Goal: Transaction & Acquisition: Obtain resource

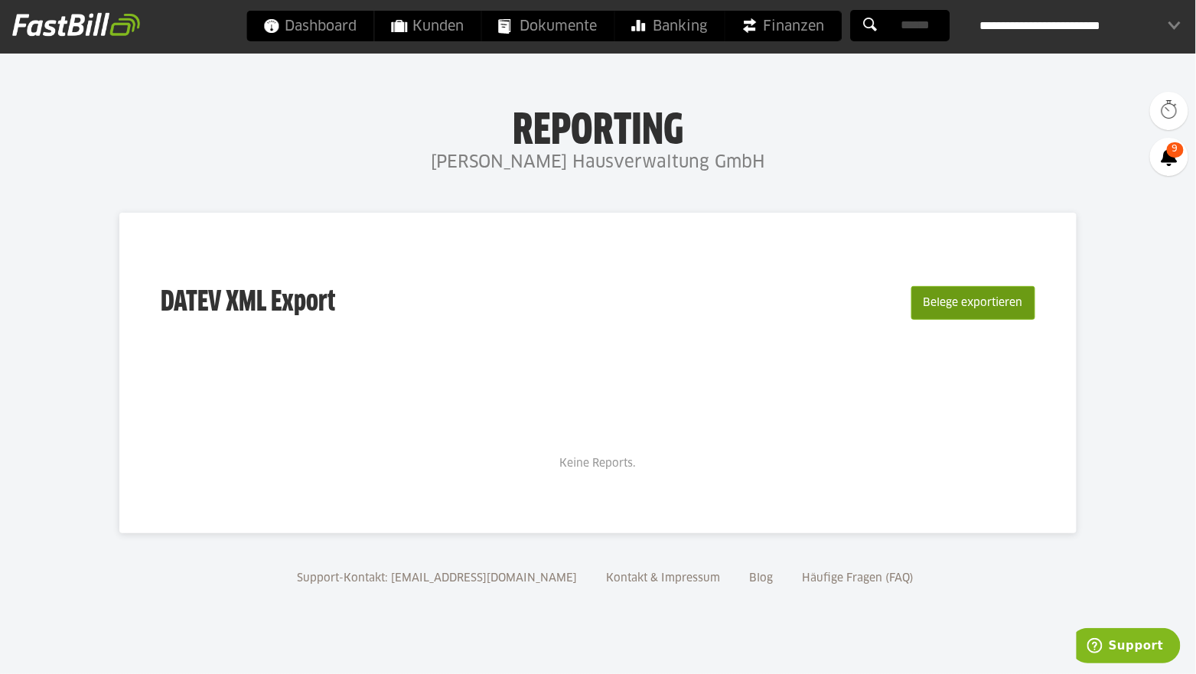
click at [991, 307] on button "Belege exportieren" at bounding box center [973, 303] width 124 height 34
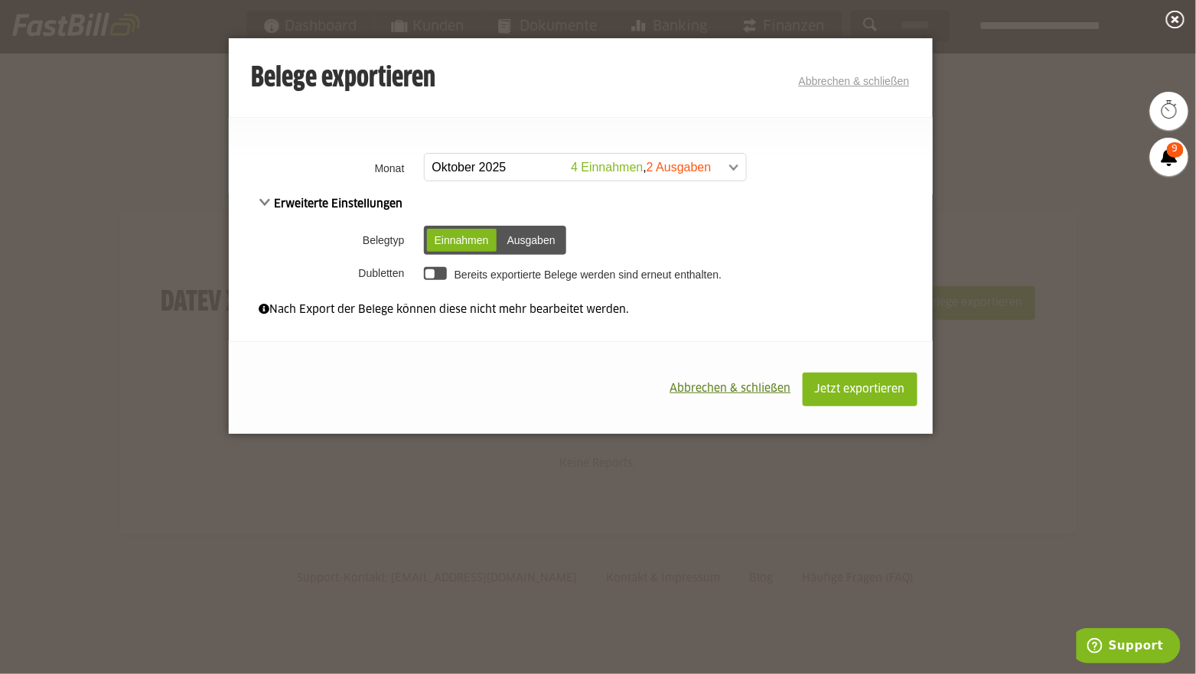
click at [515, 180] on span at bounding box center [577, 168] width 321 height 28
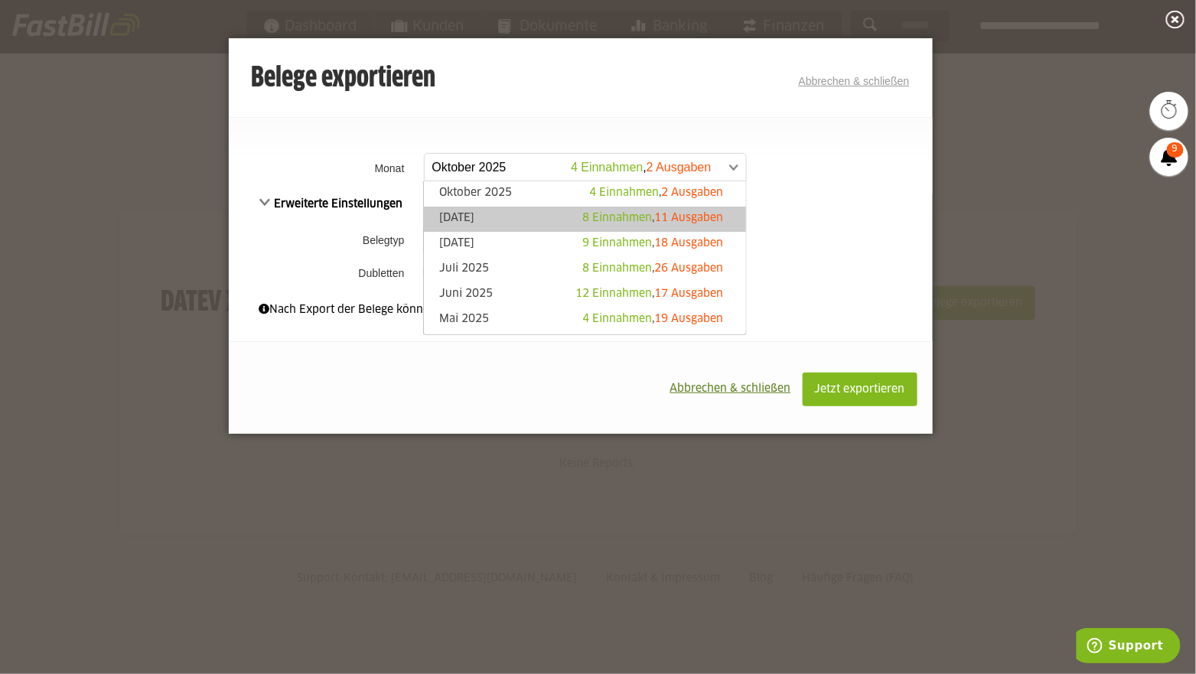
click at [509, 210] on link "[DATE] 8 Einnahmen , 11 Ausgaben" at bounding box center [584, 219] width 306 height 18
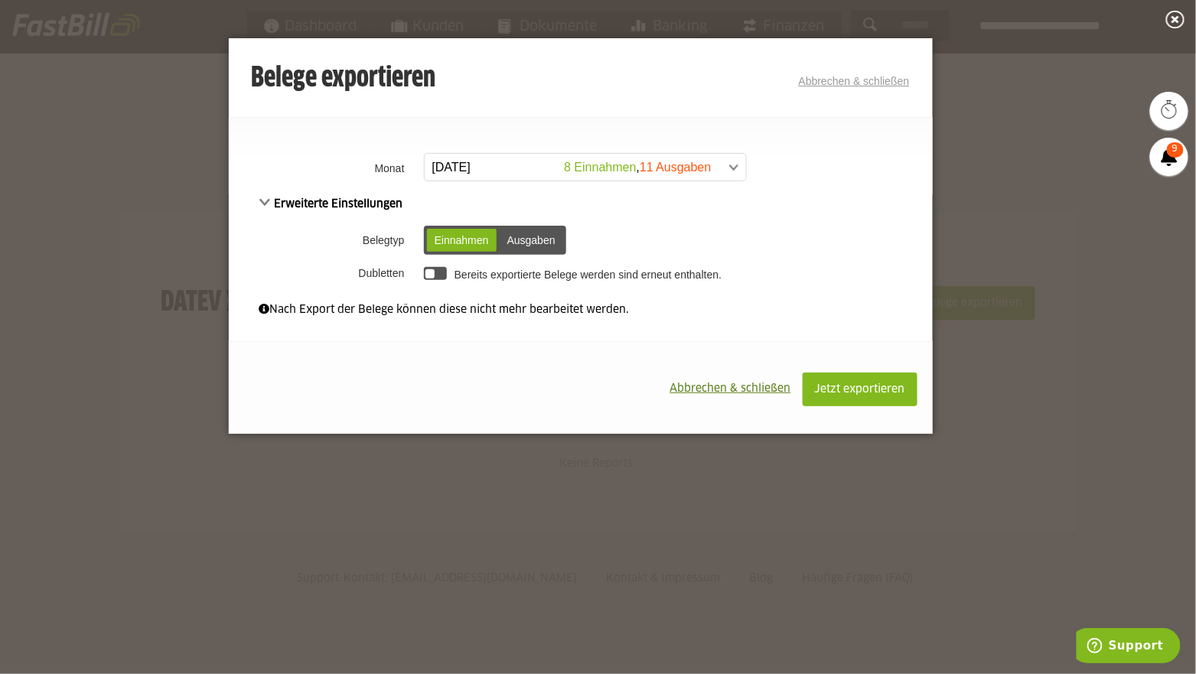
click at [523, 236] on div "Ausgaben" at bounding box center [531, 240] width 63 height 23
click at [477, 240] on div "Einnahmen" at bounding box center [462, 240] width 70 height 23
click at [284, 207] on span "Erweiterte Einstellungen" at bounding box center [331, 204] width 144 height 11
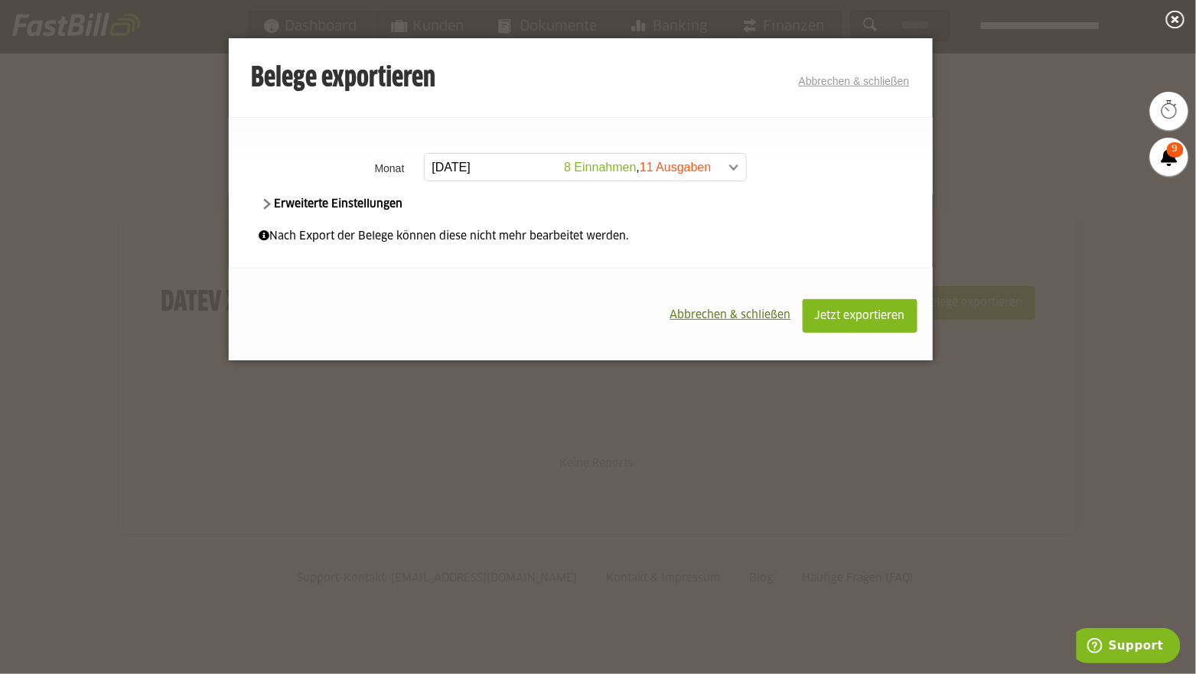
click at [284, 207] on span "Erweiterte Einstellungen" at bounding box center [331, 204] width 144 height 11
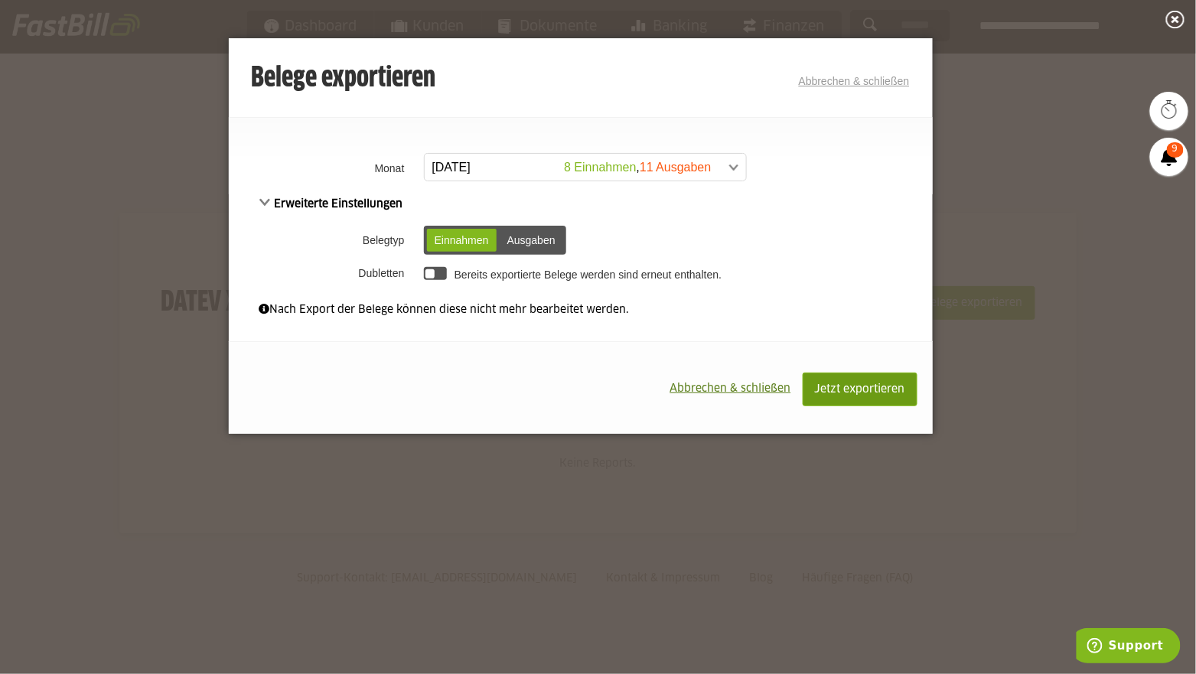
click at [873, 390] on span "Jetzt exportieren" at bounding box center [860, 389] width 90 height 11
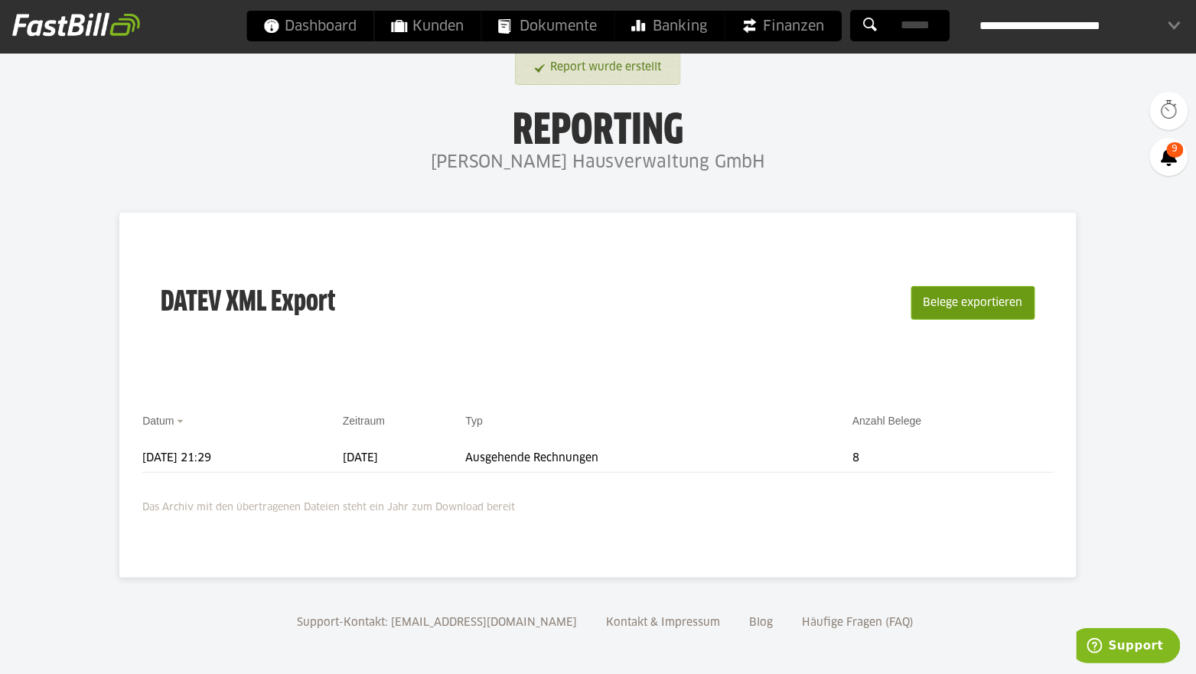
click at [950, 303] on button "Belege exportieren" at bounding box center [973, 303] width 124 height 34
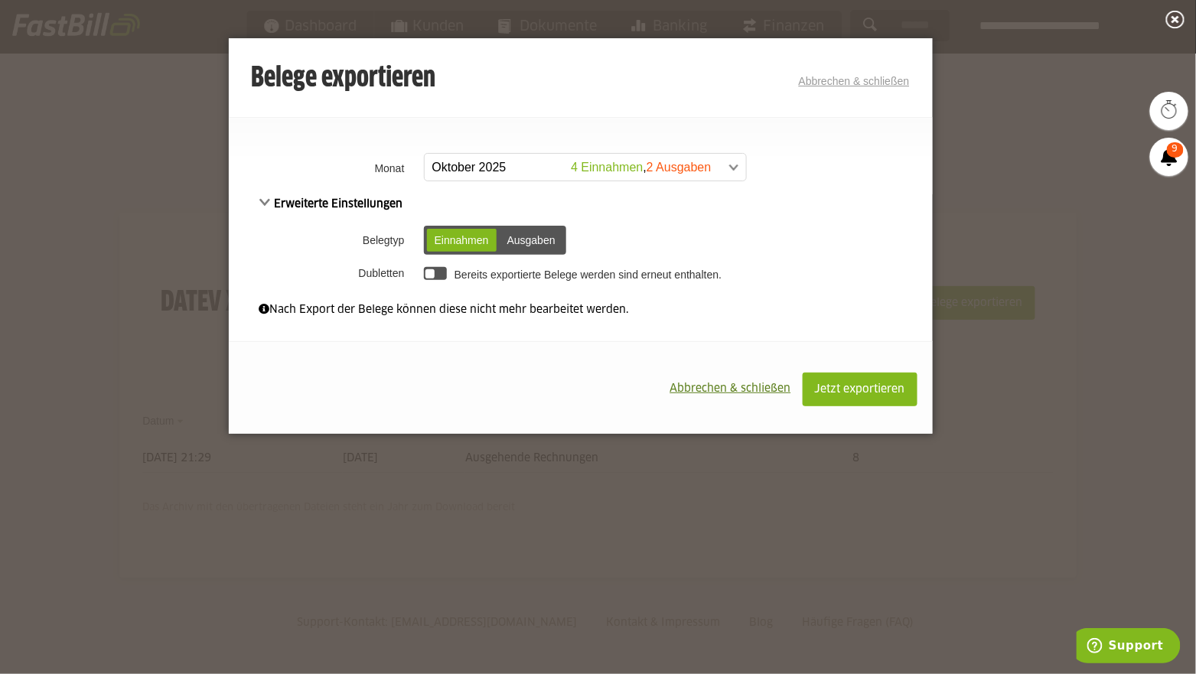
click at [591, 168] on span at bounding box center [577, 168] width 321 height 28
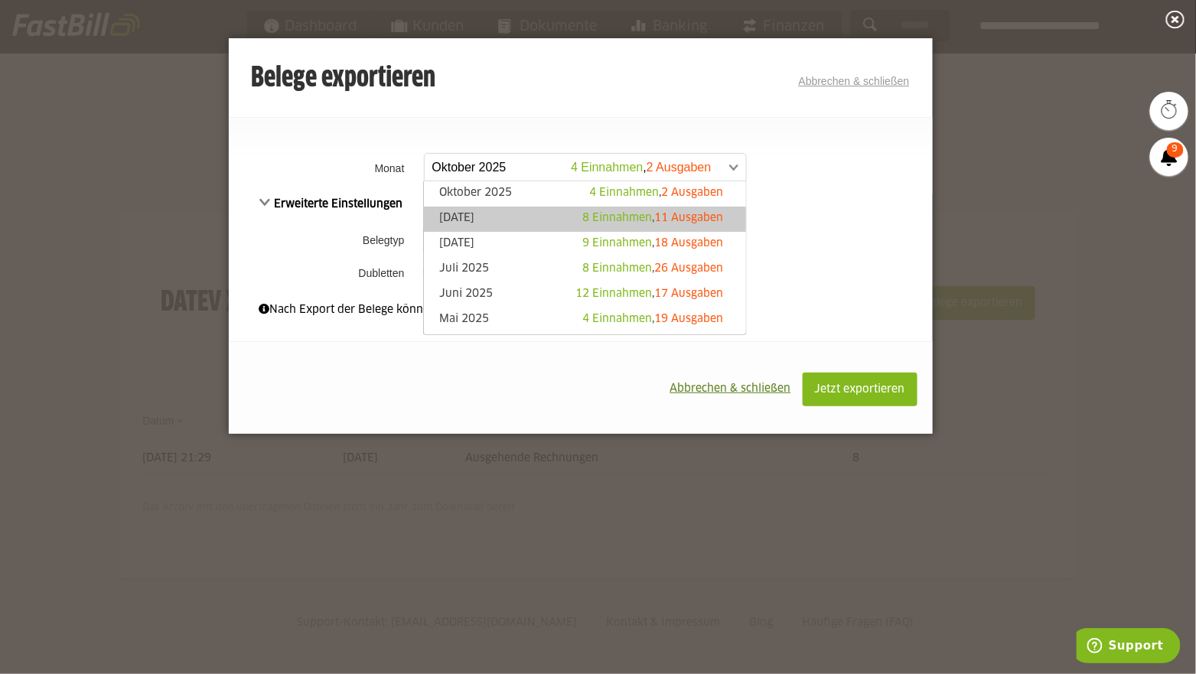
click at [555, 213] on link "[DATE] 8 Einnahmen , 11 Ausgaben" at bounding box center [584, 219] width 306 height 18
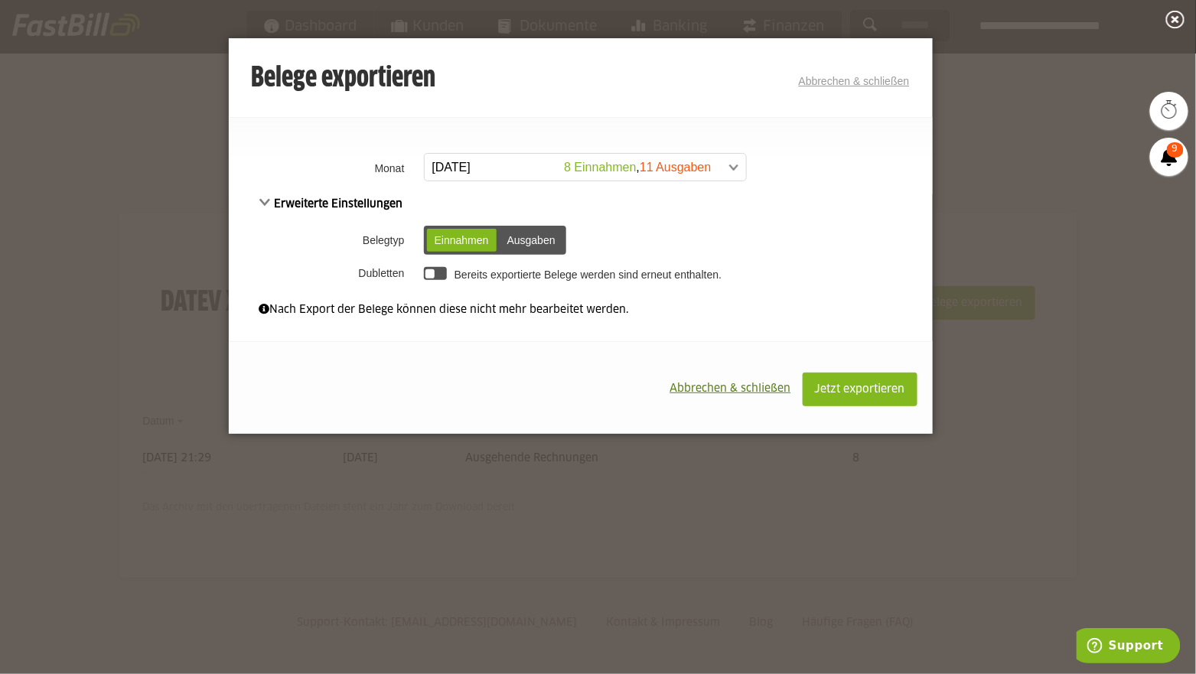
click at [552, 240] on div "Ausgaben" at bounding box center [531, 240] width 63 height 23
click at [857, 387] on span "Jetzt exportieren" at bounding box center [860, 389] width 90 height 11
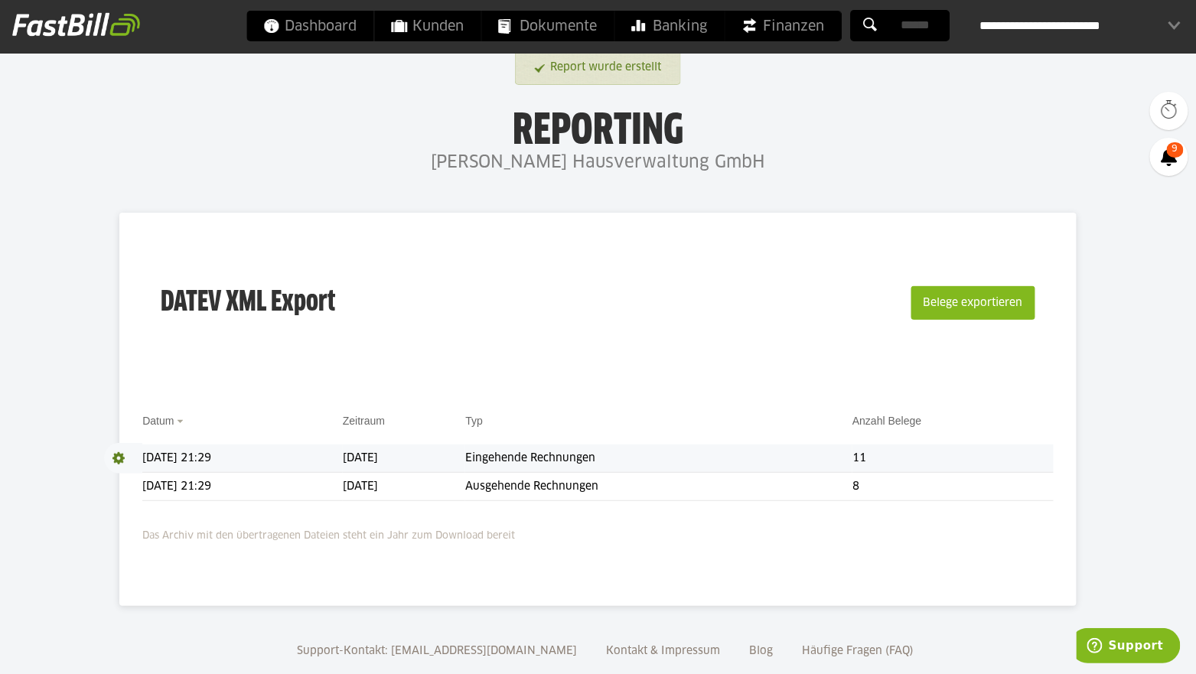
click at [215, 462] on td "13.10.2025 21:29" at bounding box center [242, 458] width 200 height 28
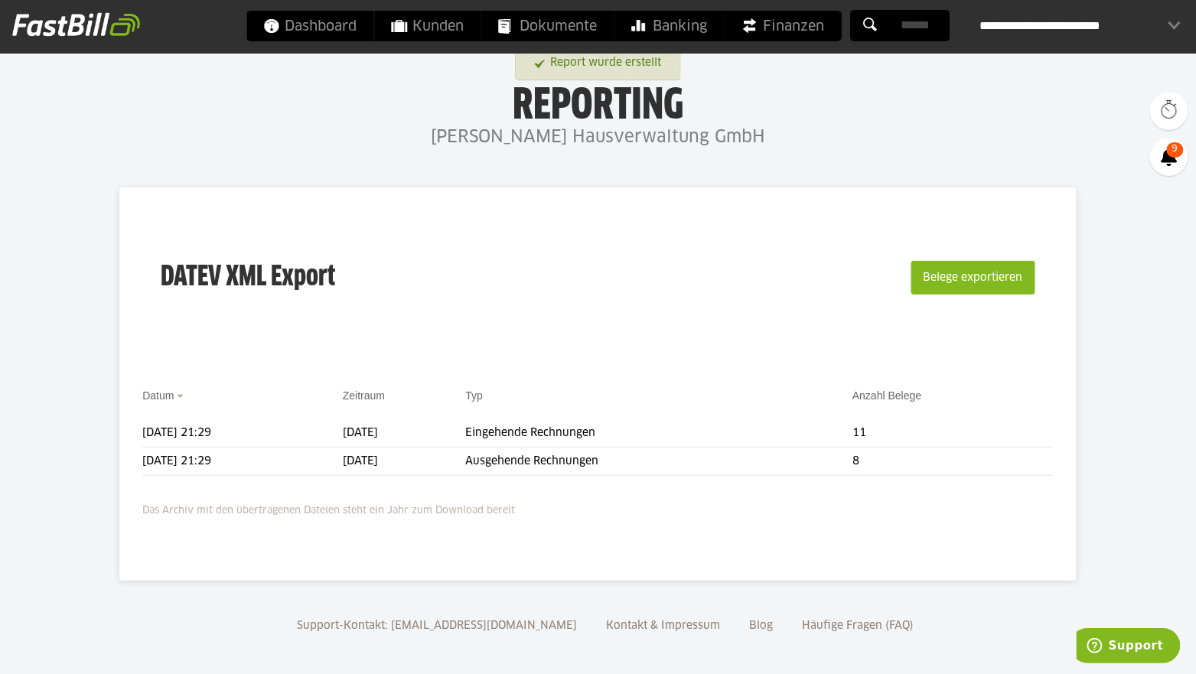
scroll to position [30, 0]
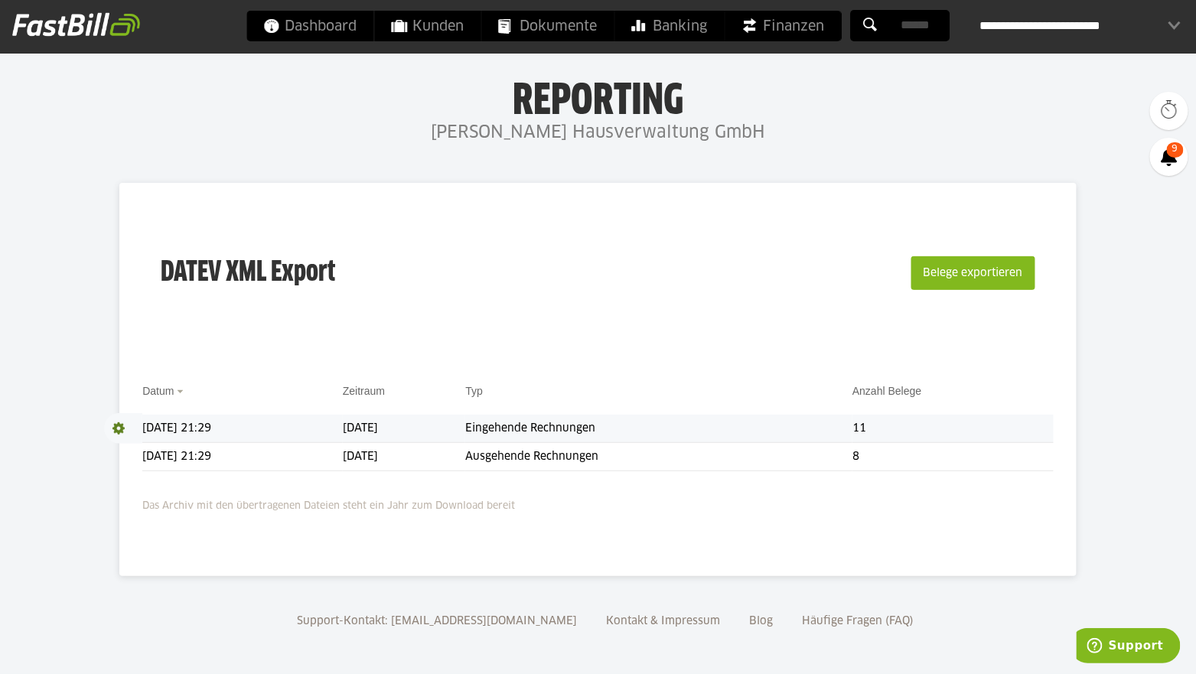
click at [125, 428] on span at bounding box center [123, 428] width 38 height 31
click at [141, 443] on link "Download" at bounding box center [145, 449] width 82 height 18
click at [119, 457] on span at bounding box center [123, 456] width 38 height 31
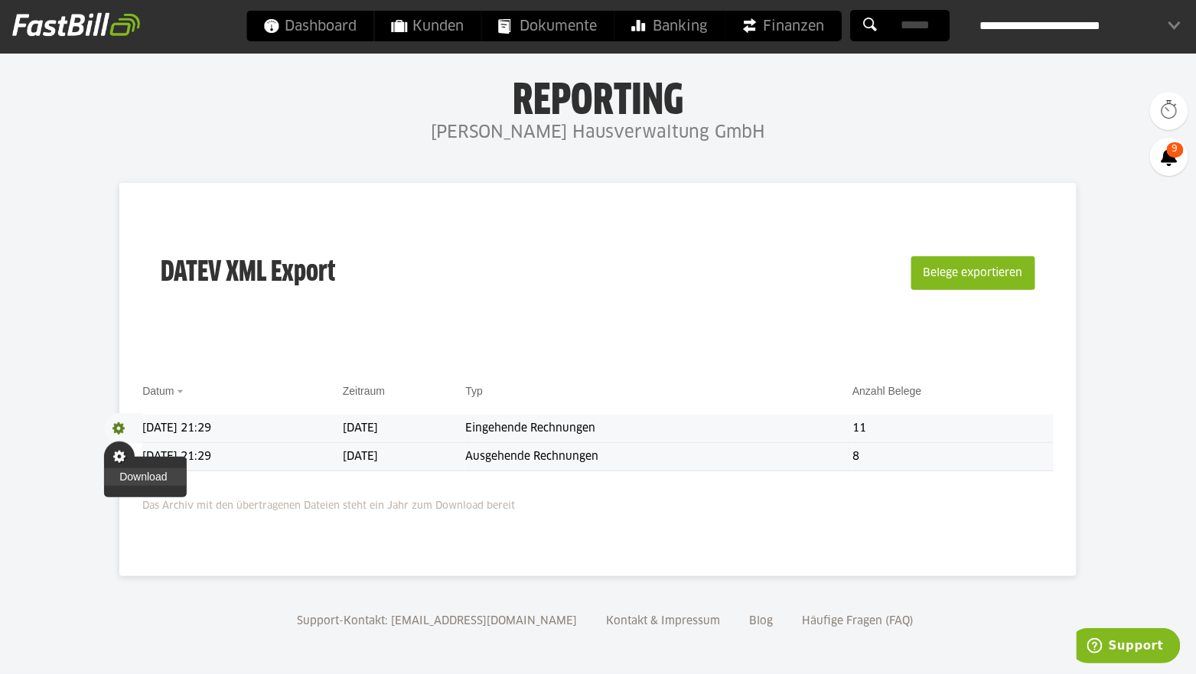
click at [141, 477] on link "Download" at bounding box center [145, 477] width 82 height 18
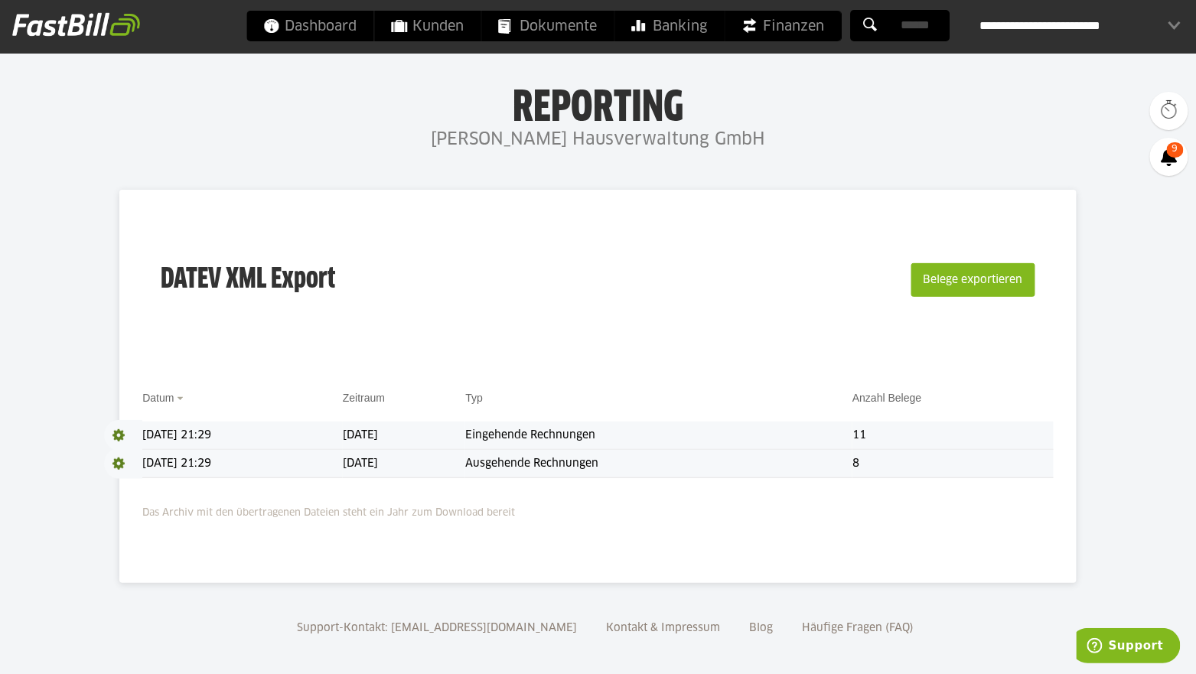
scroll to position [10, 0]
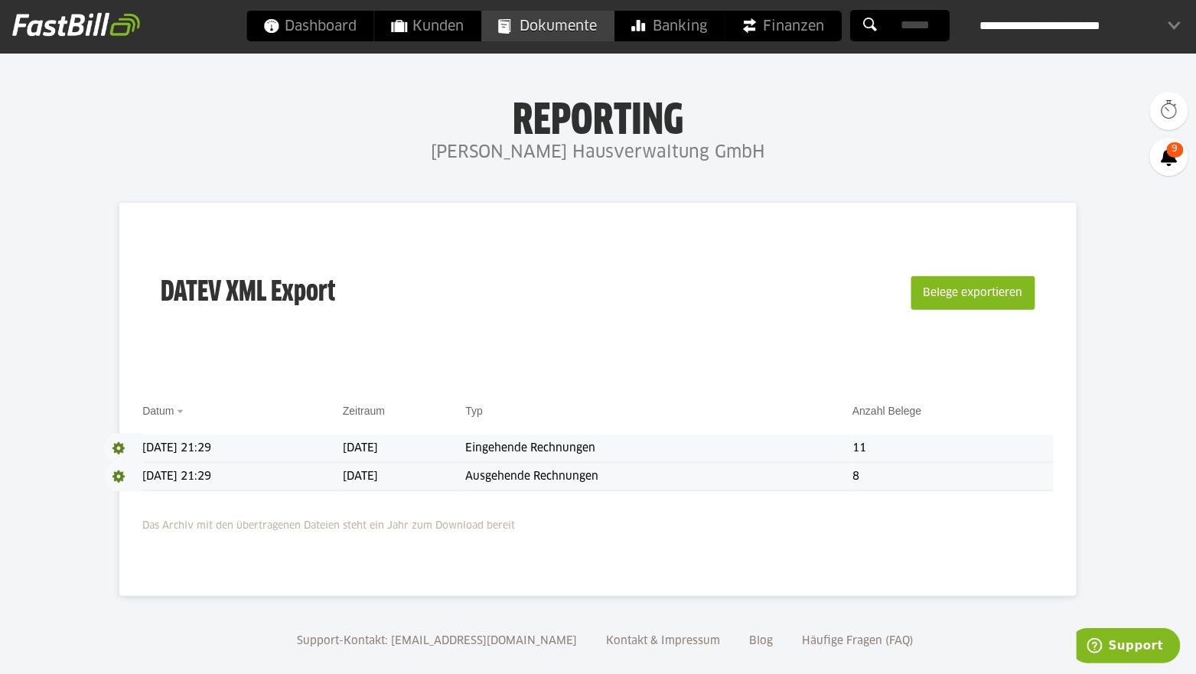
click at [560, 40] on span "Dokumente" at bounding box center [547, 26] width 99 height 31
